Goal: Task Accomplishment & Management: Manage account settings

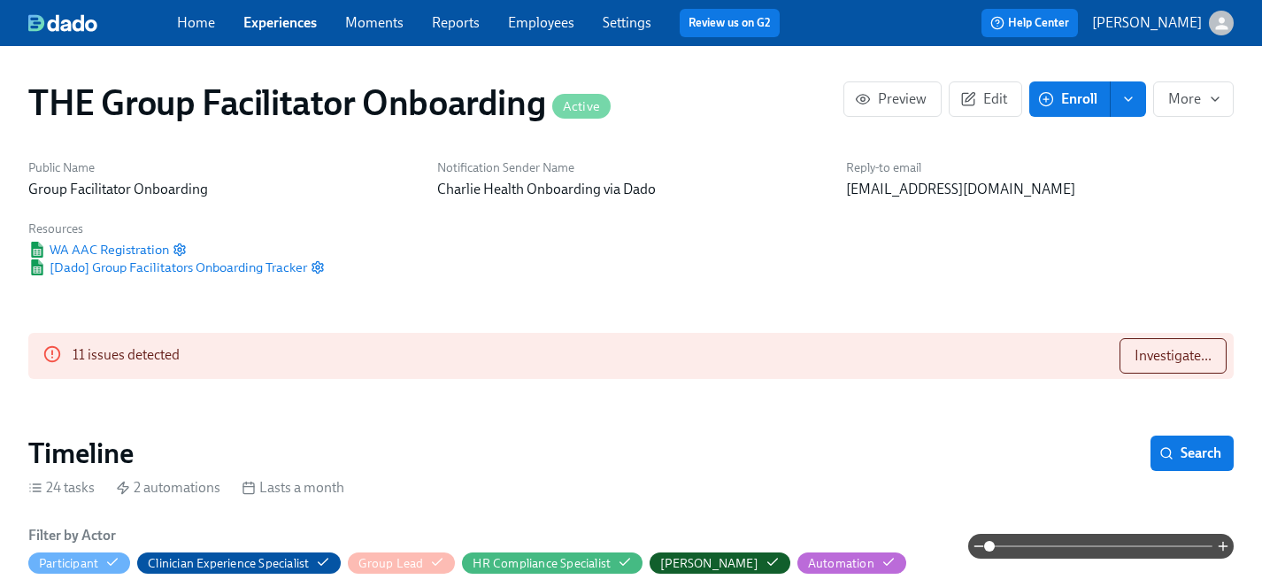
scroll to position [0, 25354]
click at [528, 23] on link "Employees" at bounding box center [541, 22] width 66 height 17
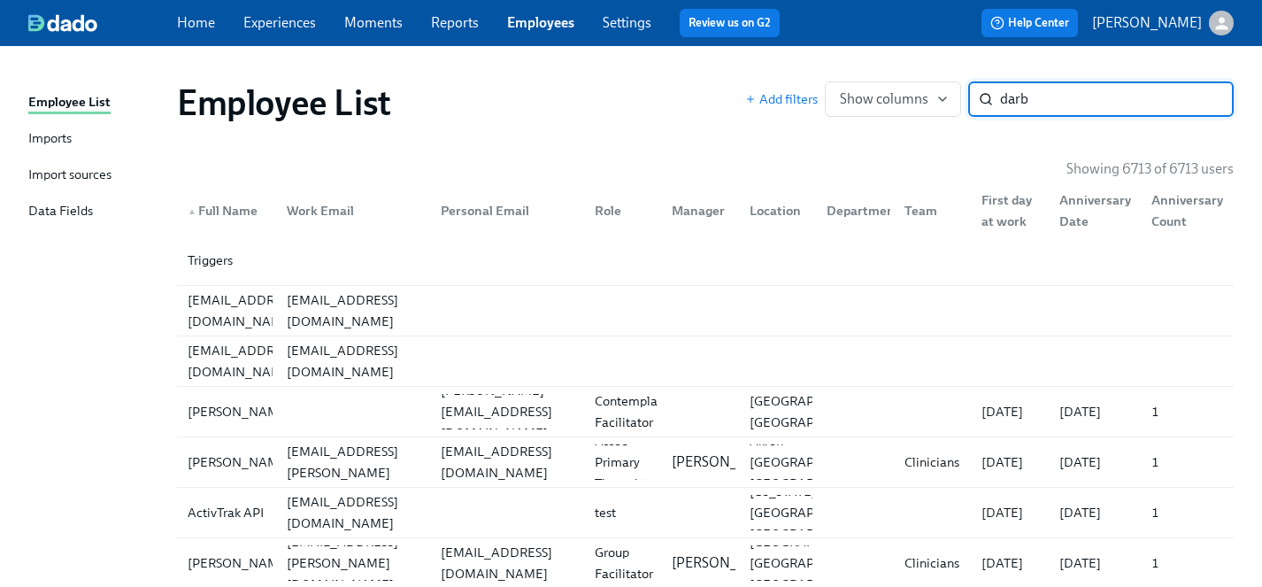
type input "[PERSON_NAME]"
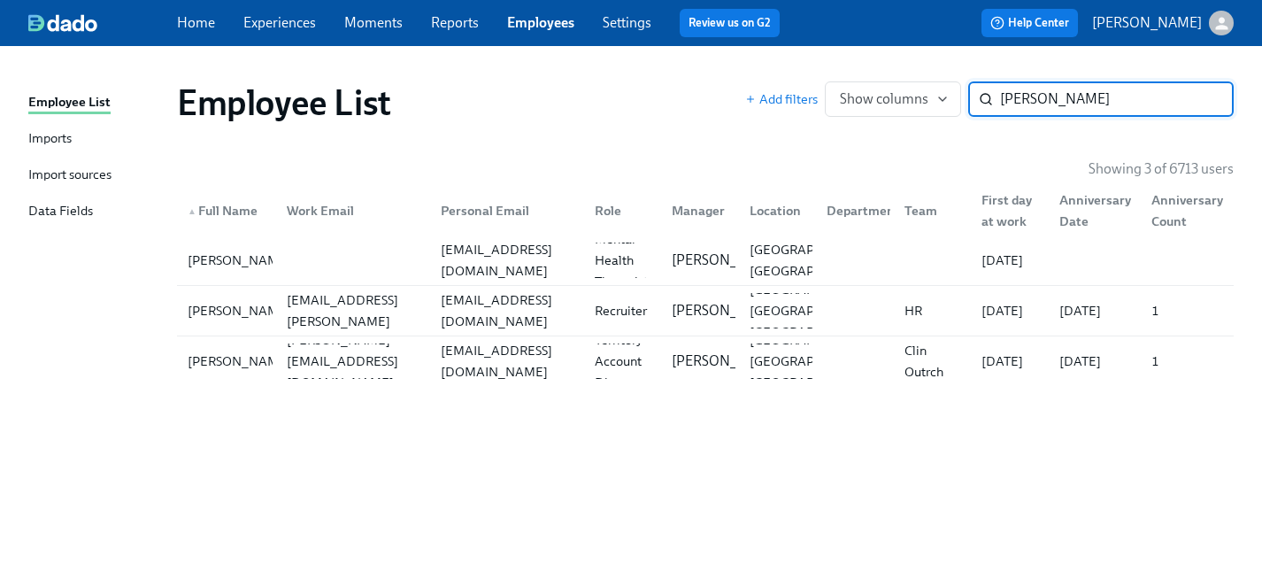
click at [1205, 103] on input "[PERSON_NAME]" at bounding box center [1117, 98] width 234 height 35
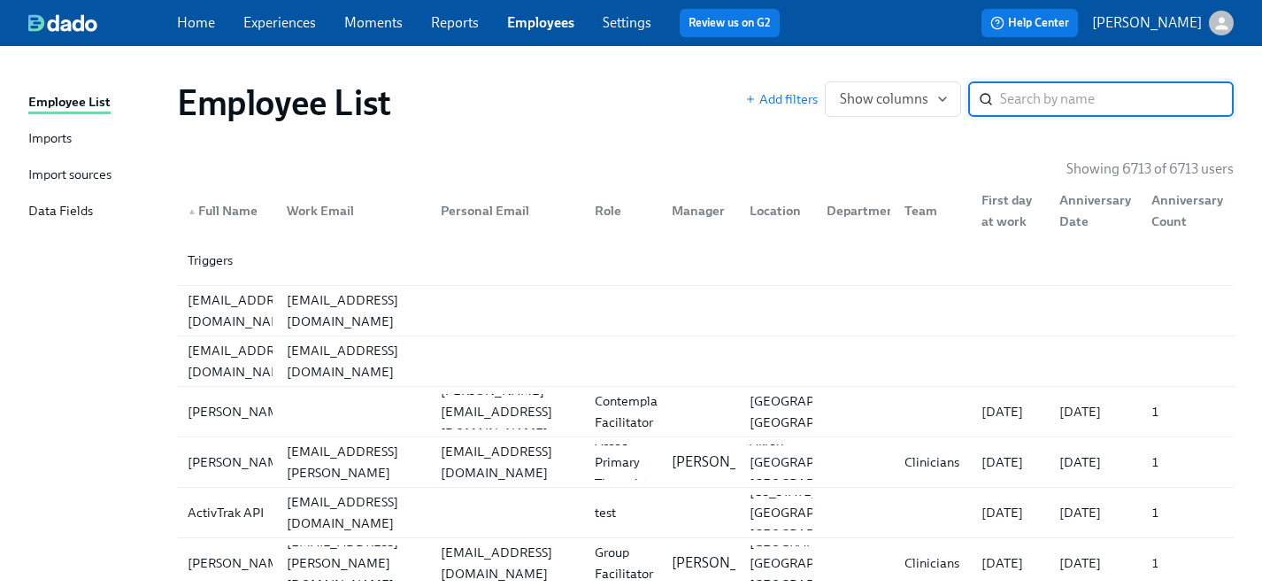
drag, startPoint x: 265, startPoint y: 27, endPoint x: 254, endPoint y: 4, distance: 25.3
click at [265, 27] on link "Experiences" at bounding box center [279, 22] width 73 height 17
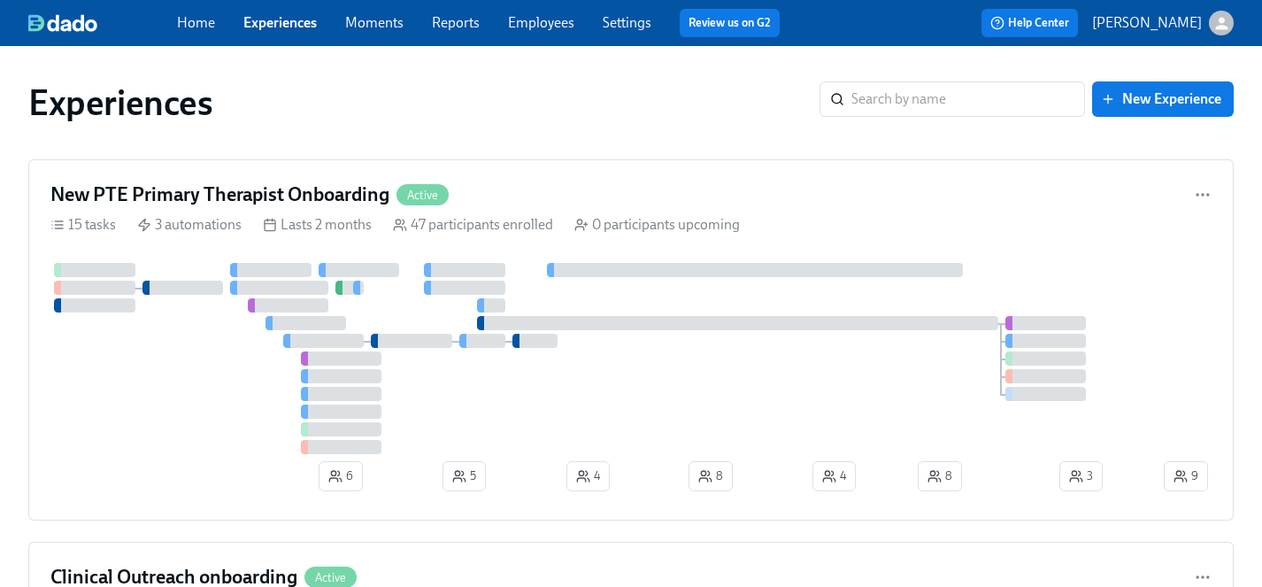
click at [537, 25] on link "Employees" at bounding box center [541, 22] width 66 height 17
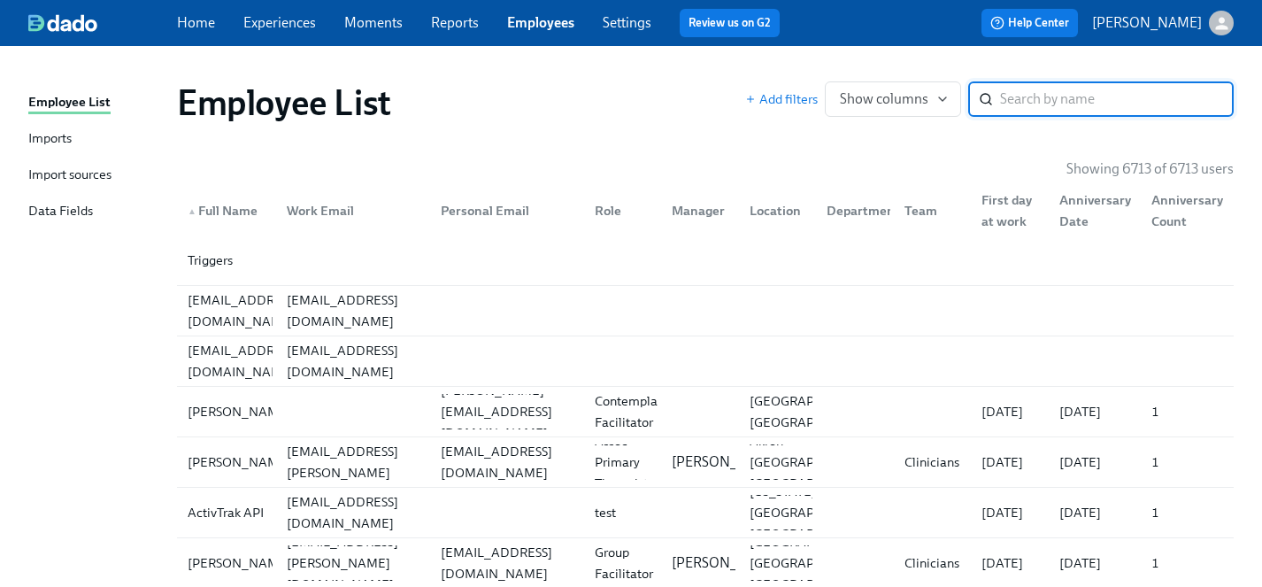
click at [1027, 108] on input "search" at bounding box center [1117, 98] width 234 height 35
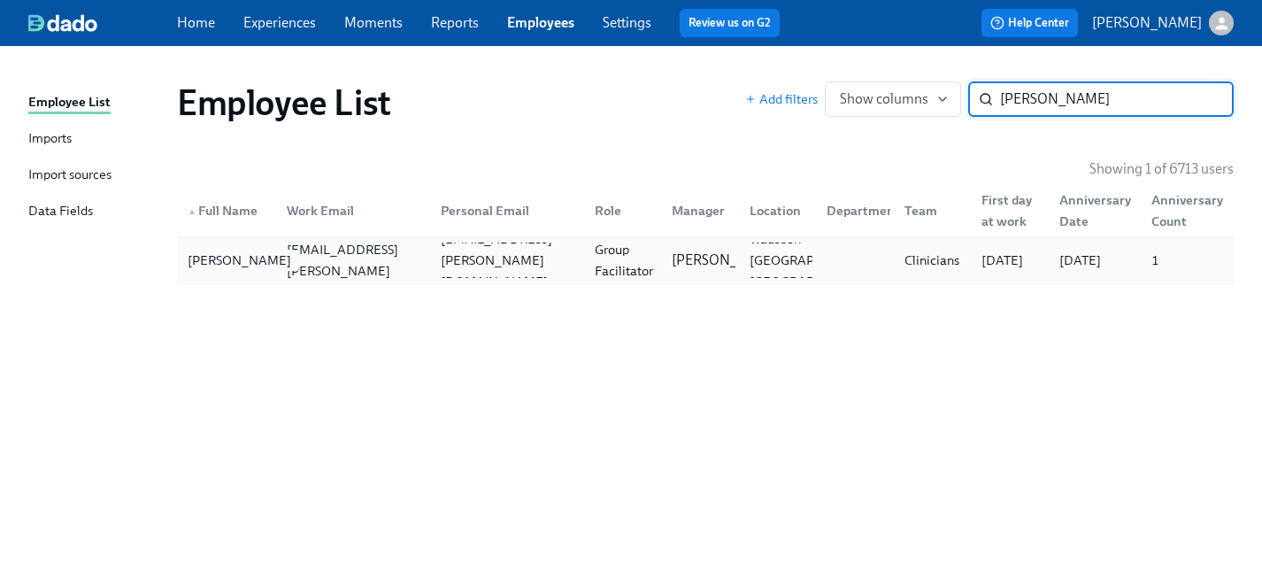
type input "[PERSON_NAME]"
click at [206, 259] on div "[PERSON_NAME]" at bounding box center [240, 260] width 118 height 21
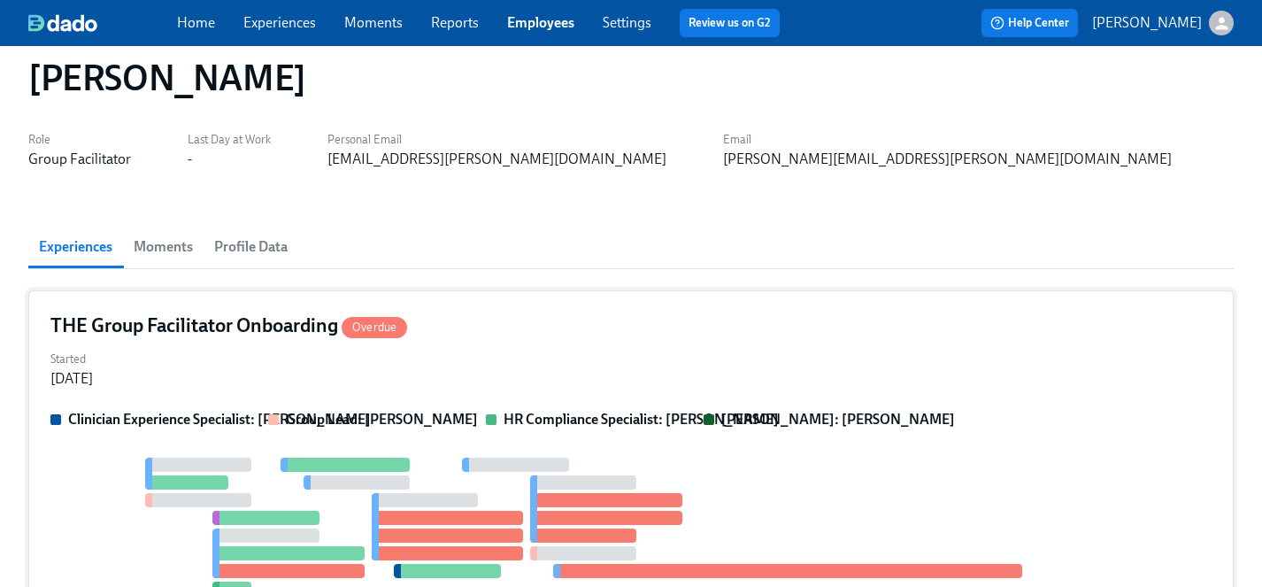
scroll to position [19, 0]
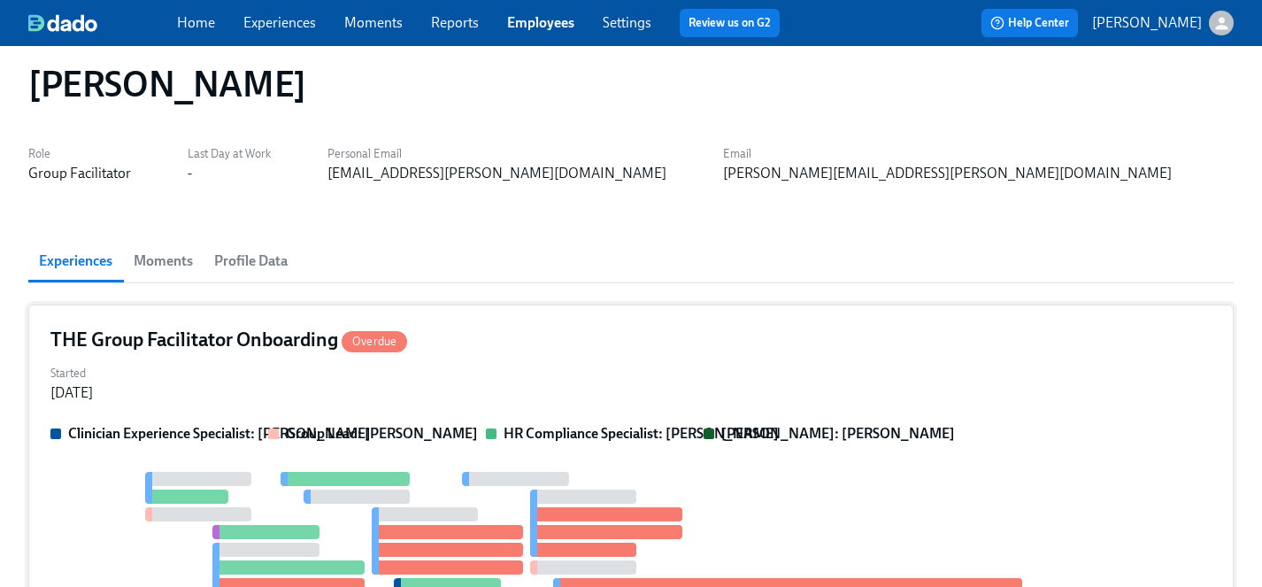
click at [483, 377] on div "Started [DATE]" at bounding box center [630, 381] width 1161 height 42
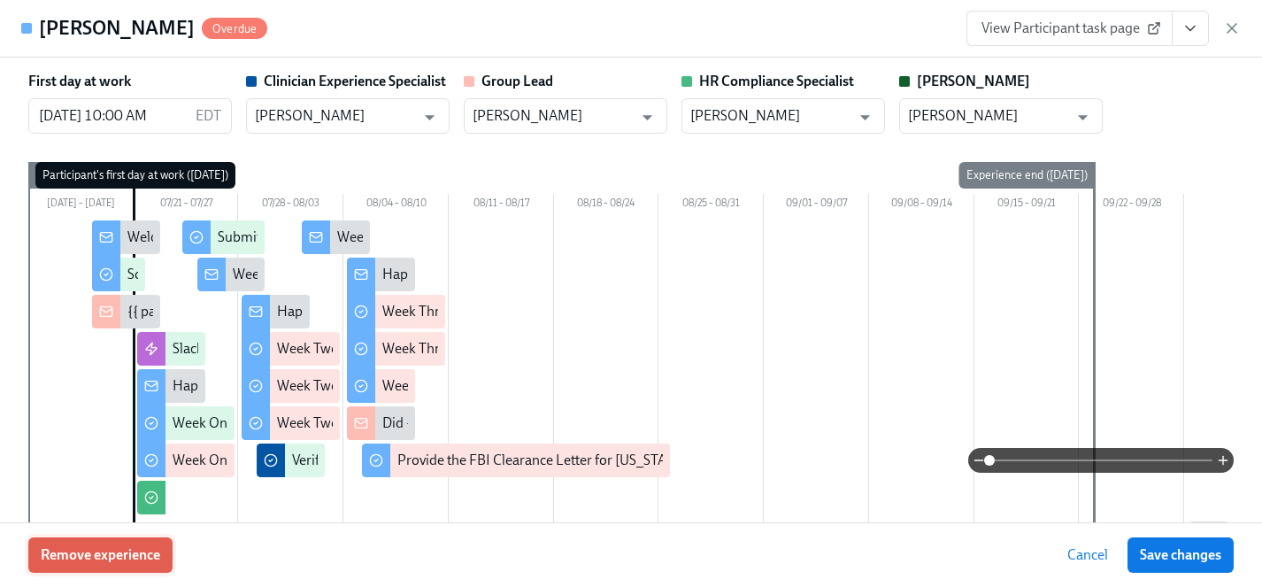
click at [141, 553] on span "Remove experience" at bounding box center [101, 555] width 120 height 18
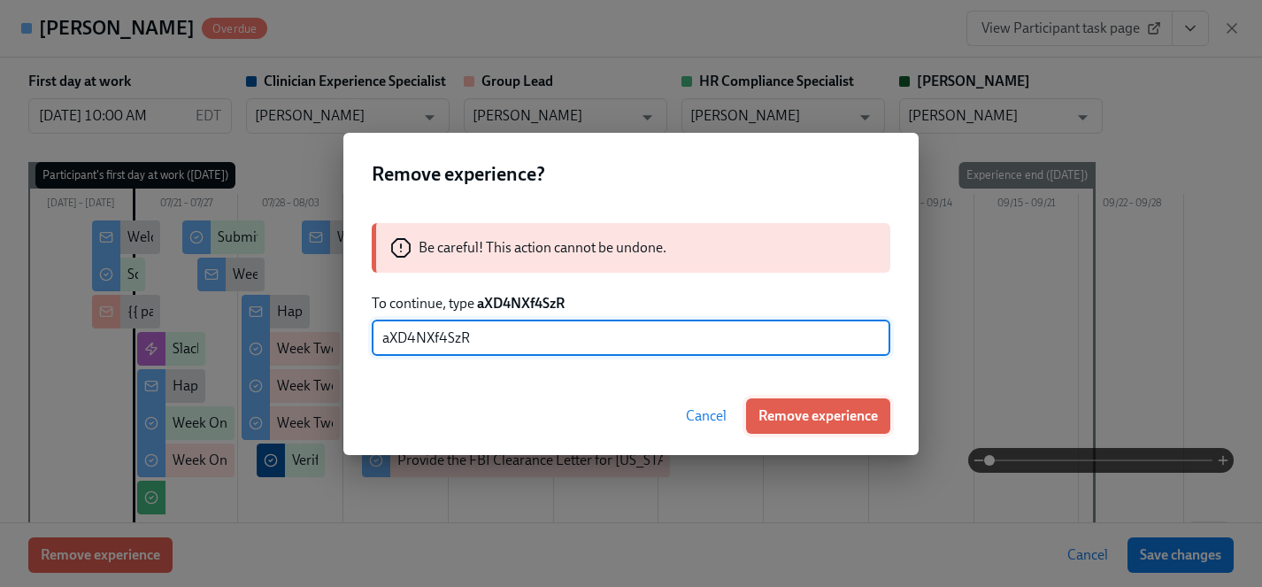
type input "aXD4NXf4SzR"
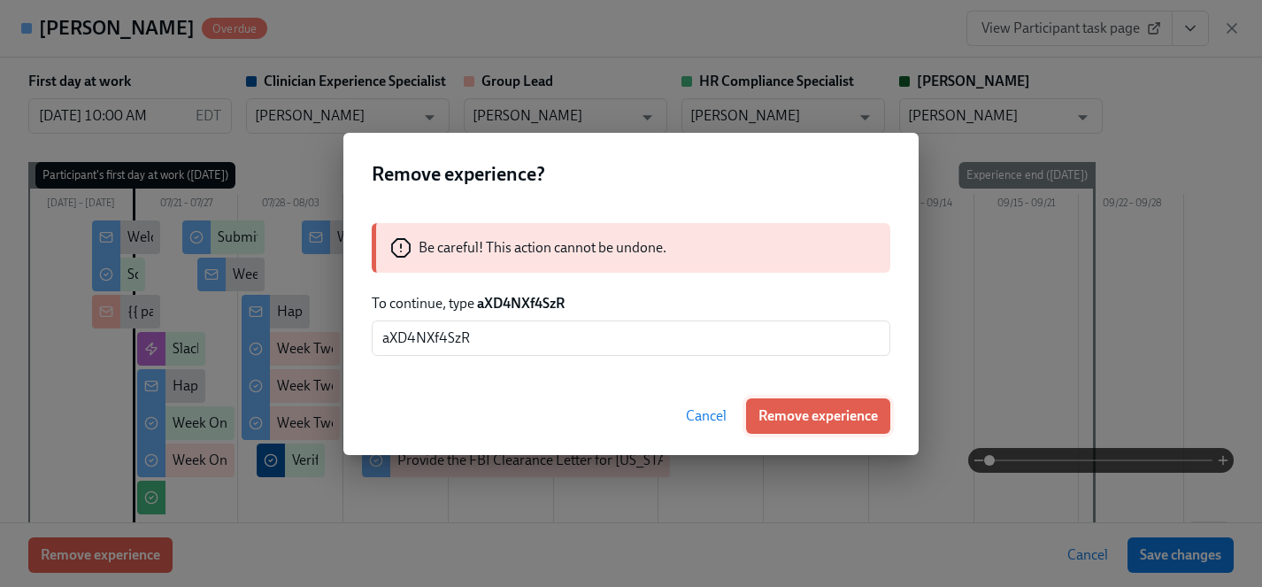
click at [832, 416] on span "Remove experience" at bounding box center [819, 416] width 120 height 18
